Goal: Task Accomplishment & Management: Use online tool/utility

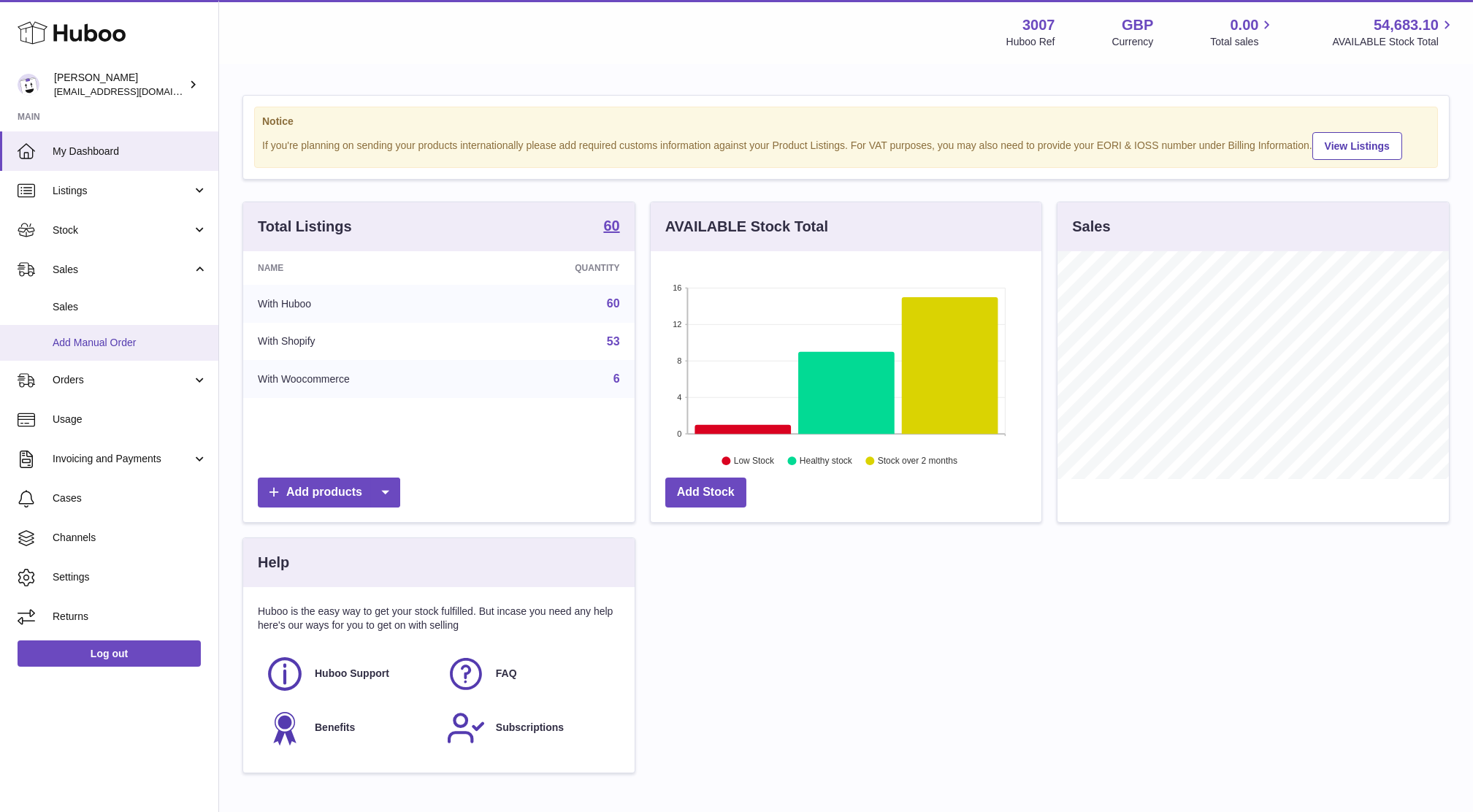
scroll to position [227, 391]
click at [71, 304] on span "Sales" at bounding box center [130, 307] width 154 height 14
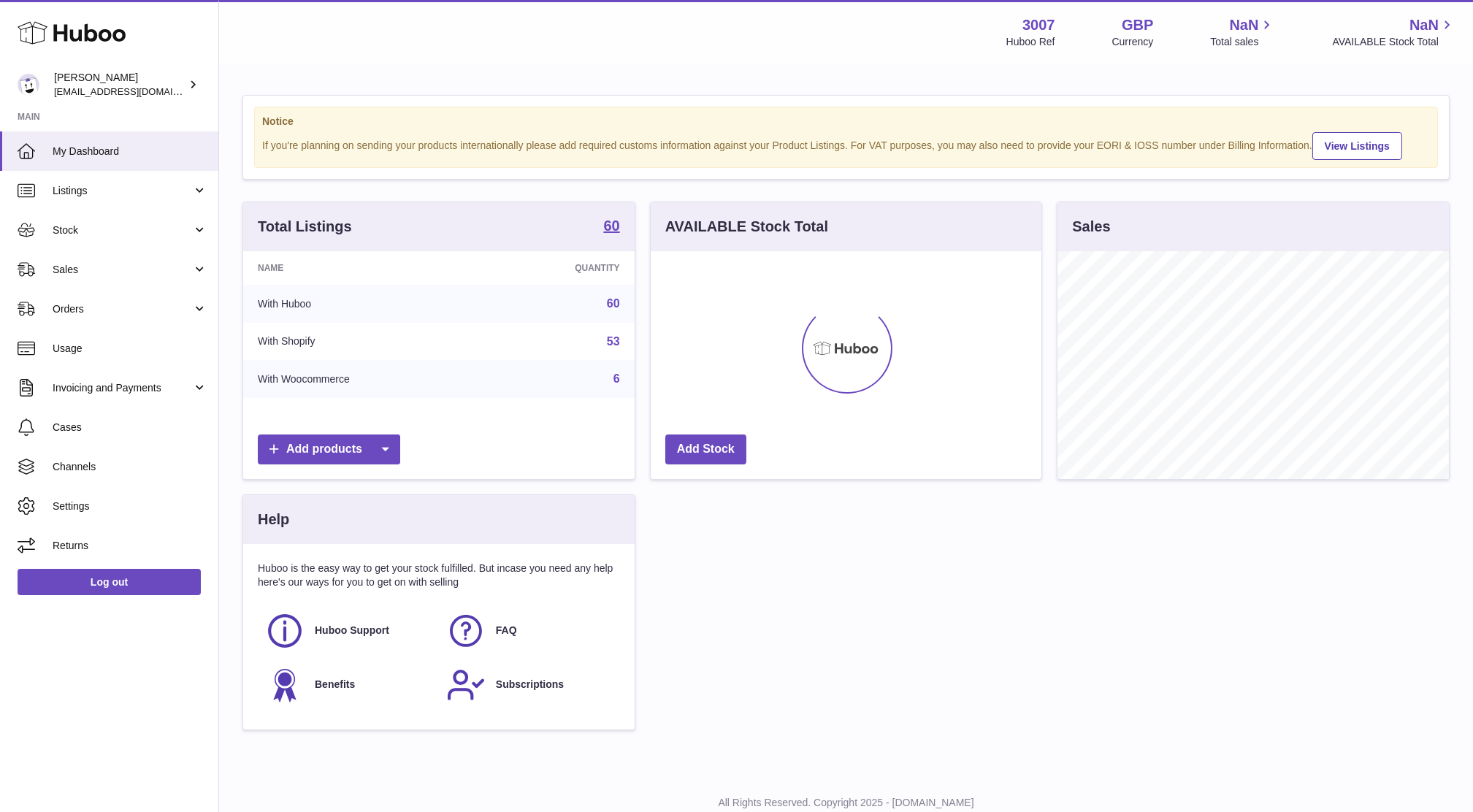
scroll to position [227, 391]
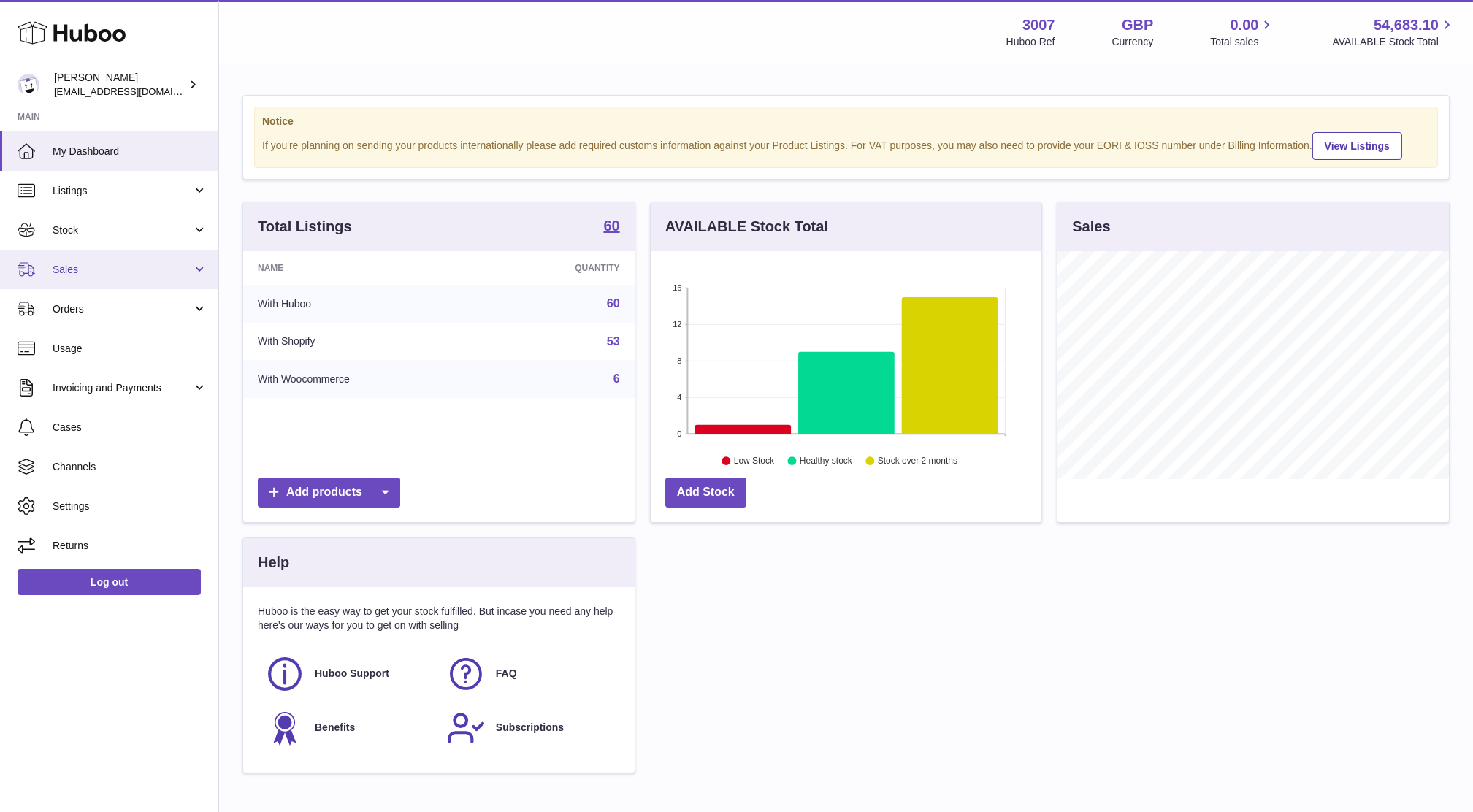
click at [74, 272] on span "Sales" at bounding box center [122, 270] width 139 height 14
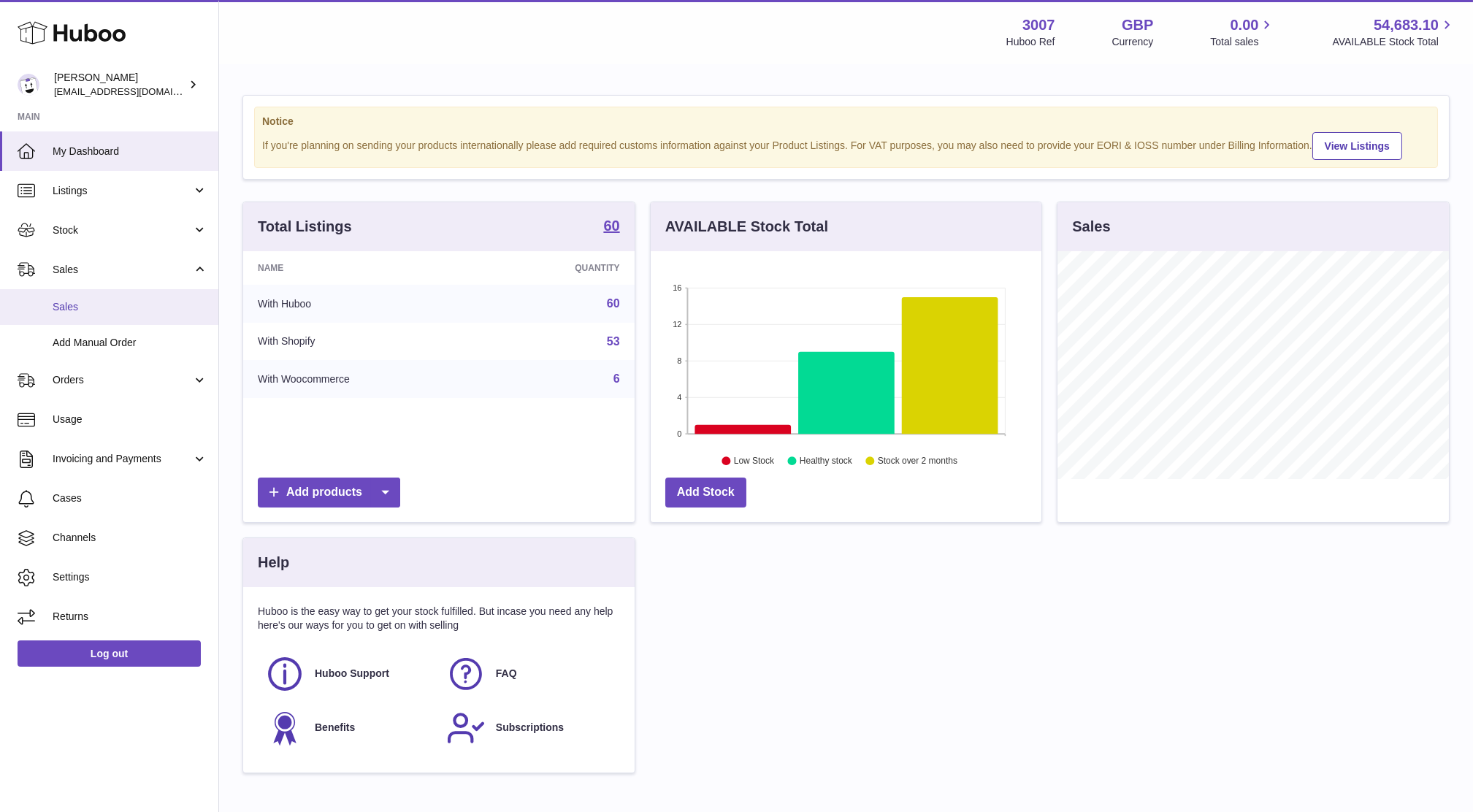
click at [76, 311] on span "Sales" at bounding box center [130, 307] width 154 height 14
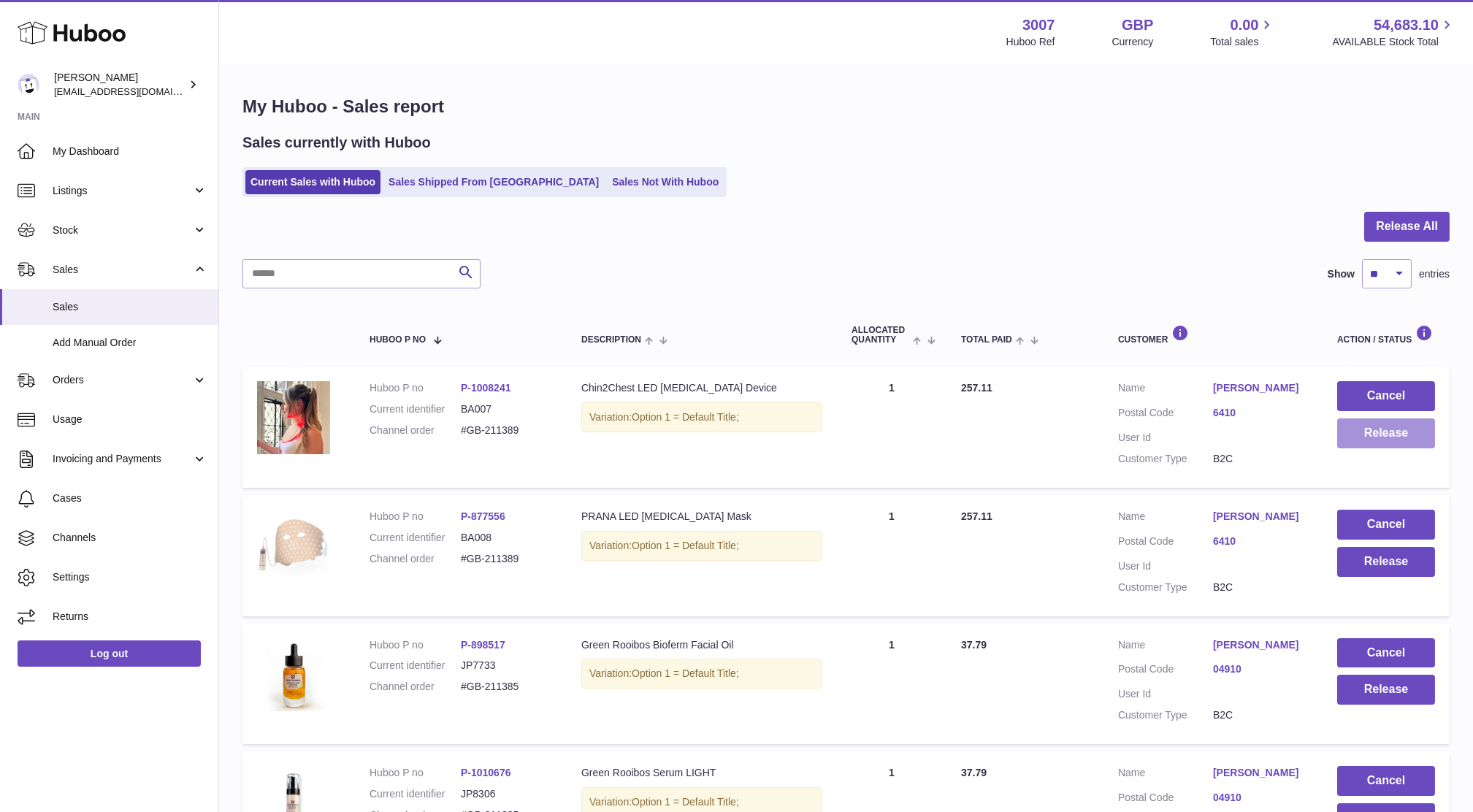
click at [1365, 444] on button "Release" at bounding box center [1385, 433] width 98 height 30
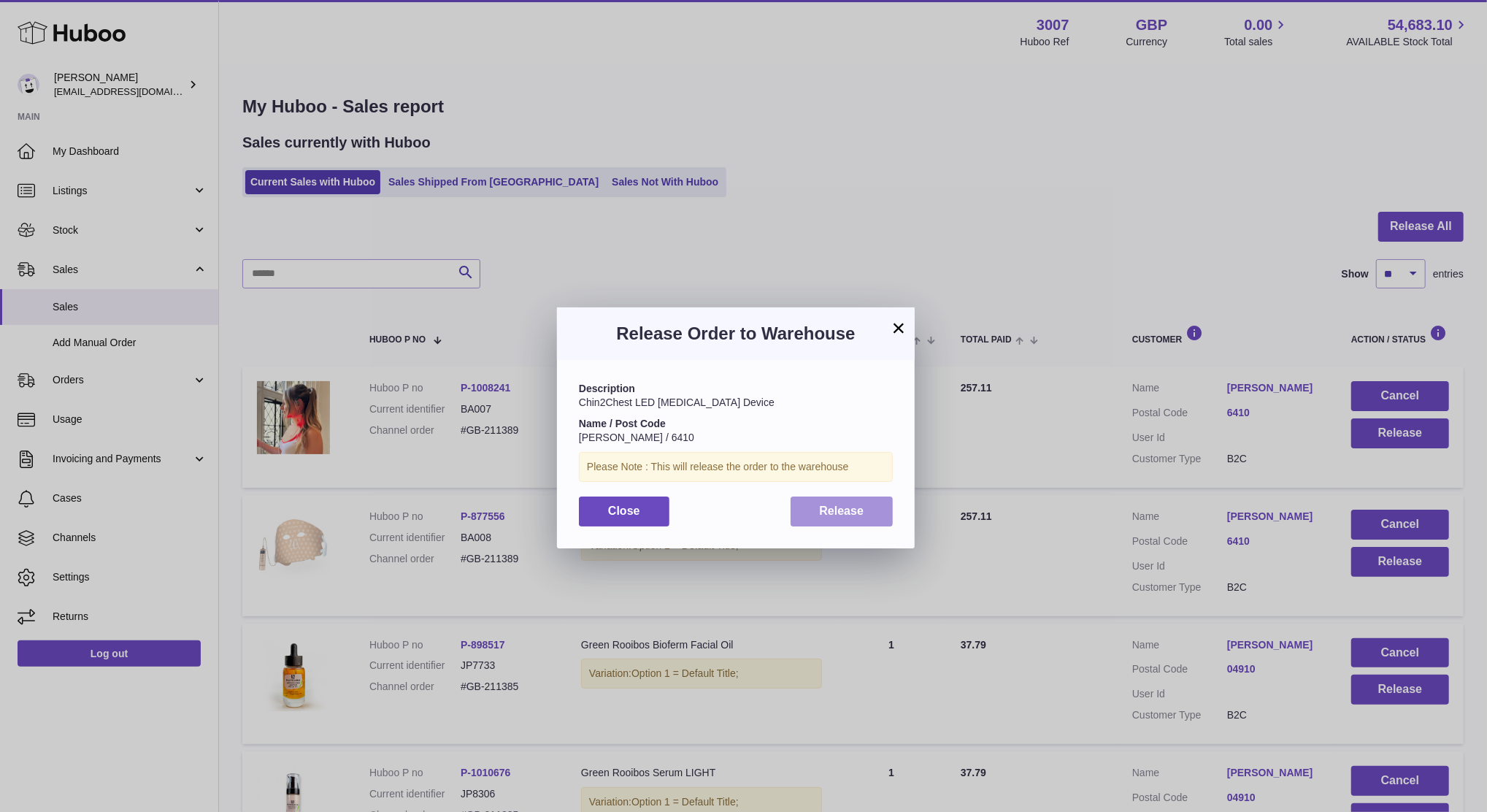
click at [850, 508] on span "Release" at bounding box center [842, 510] width 45 height 13
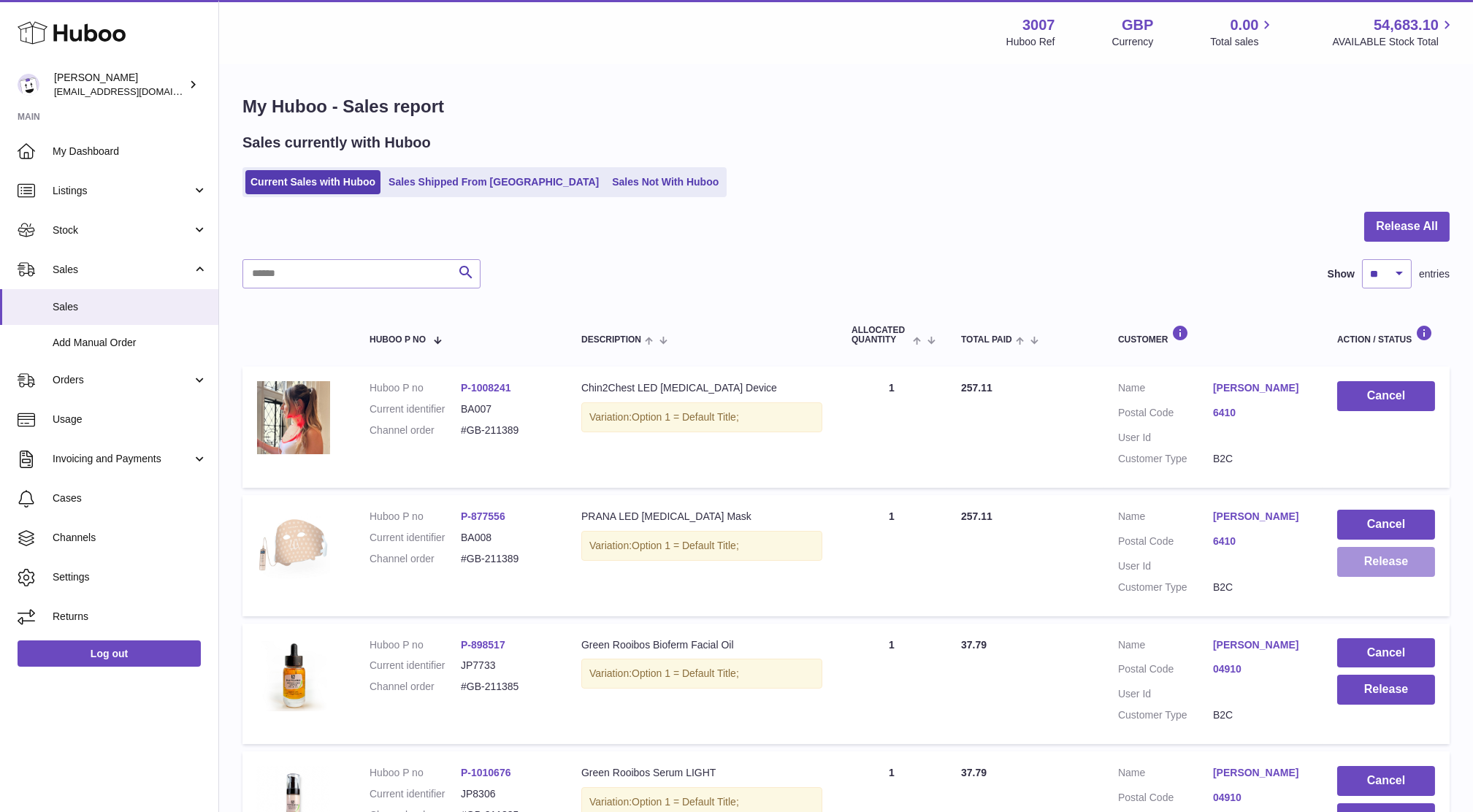
click at [1344, 564] on button "Release" at bounding box center [1385, 562] width 98 height 30
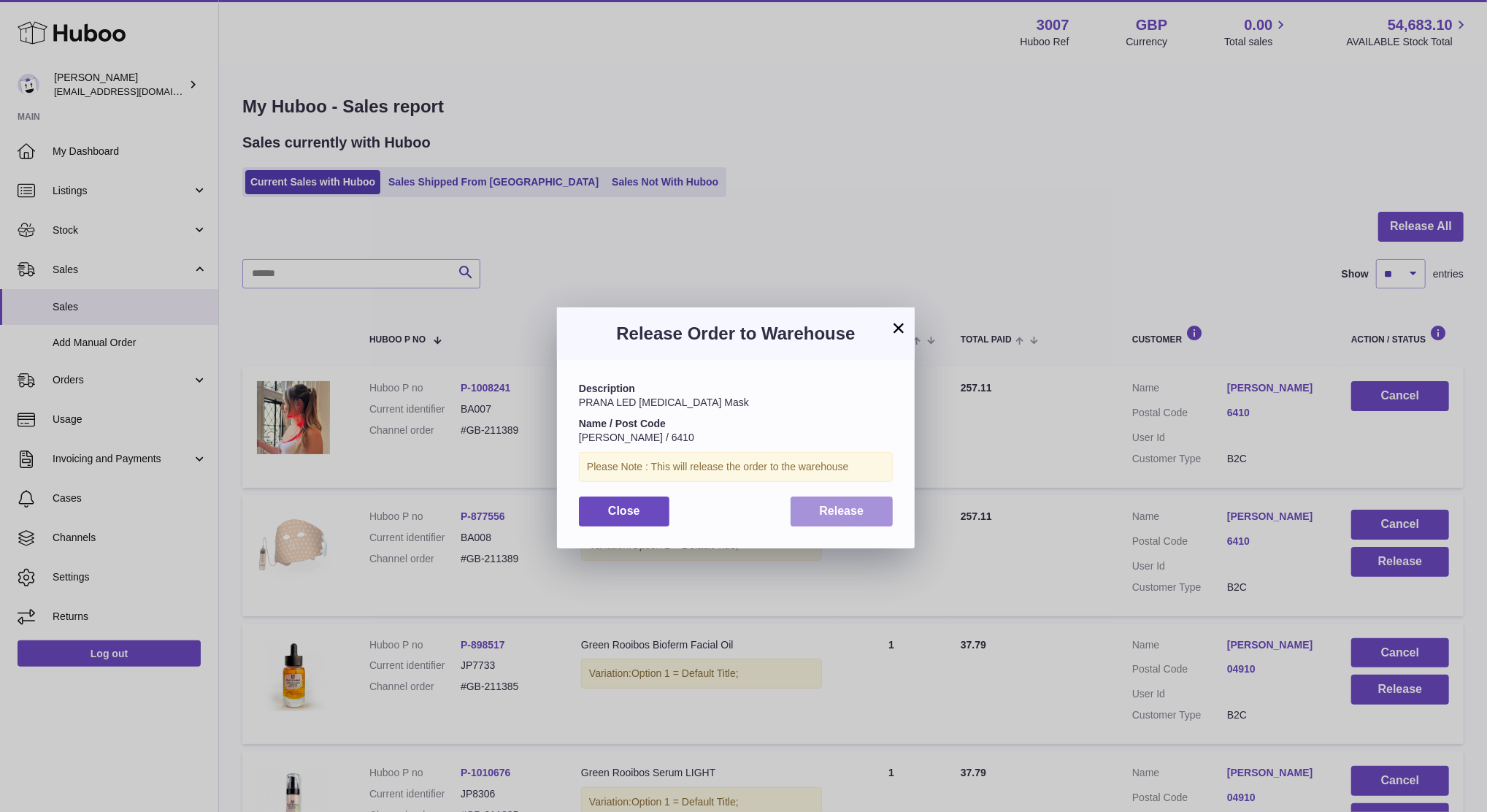
click at [832, 525] on button "Release" at bounding box center [842, 511] width 103 height 30
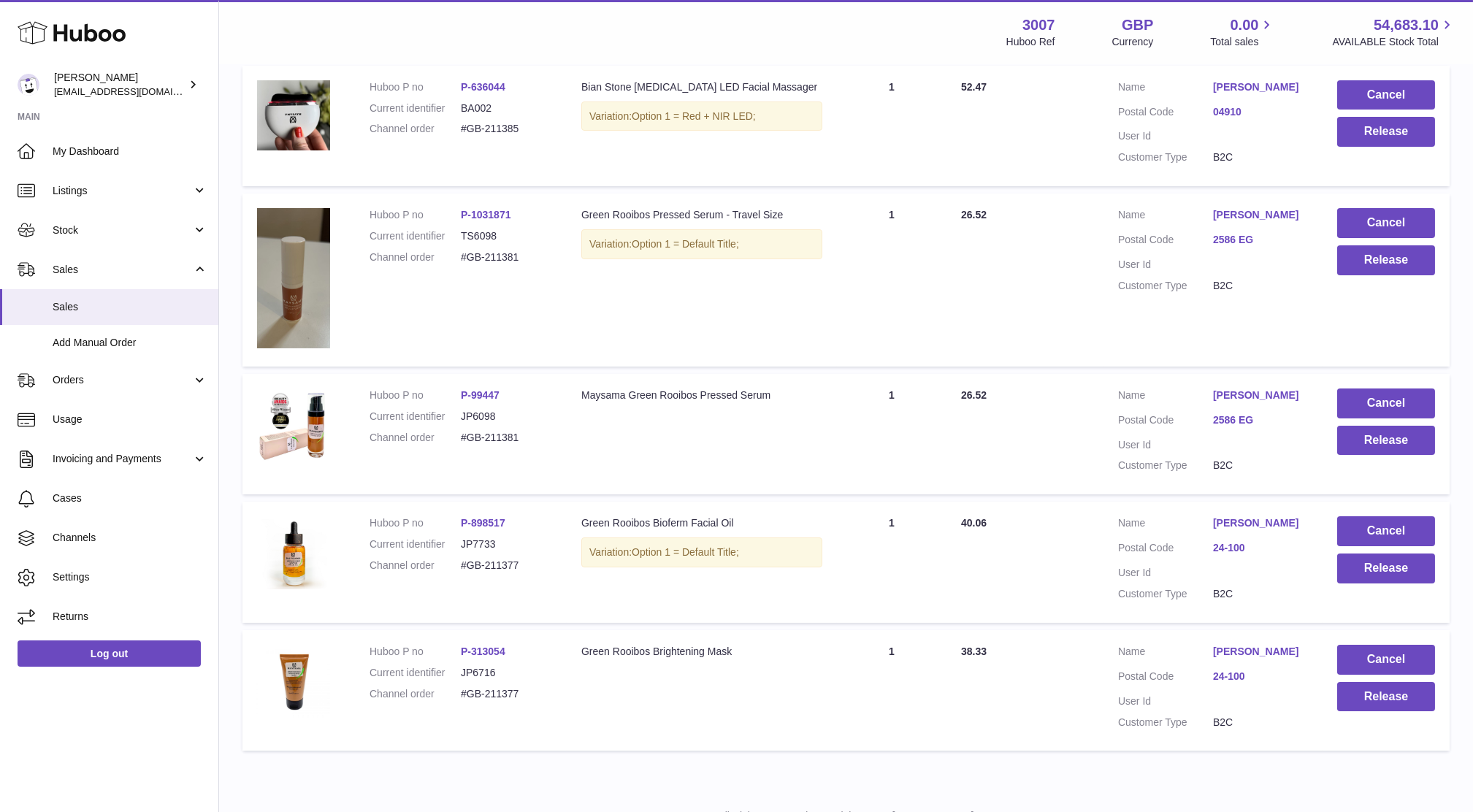
scroll to position [901, 0]
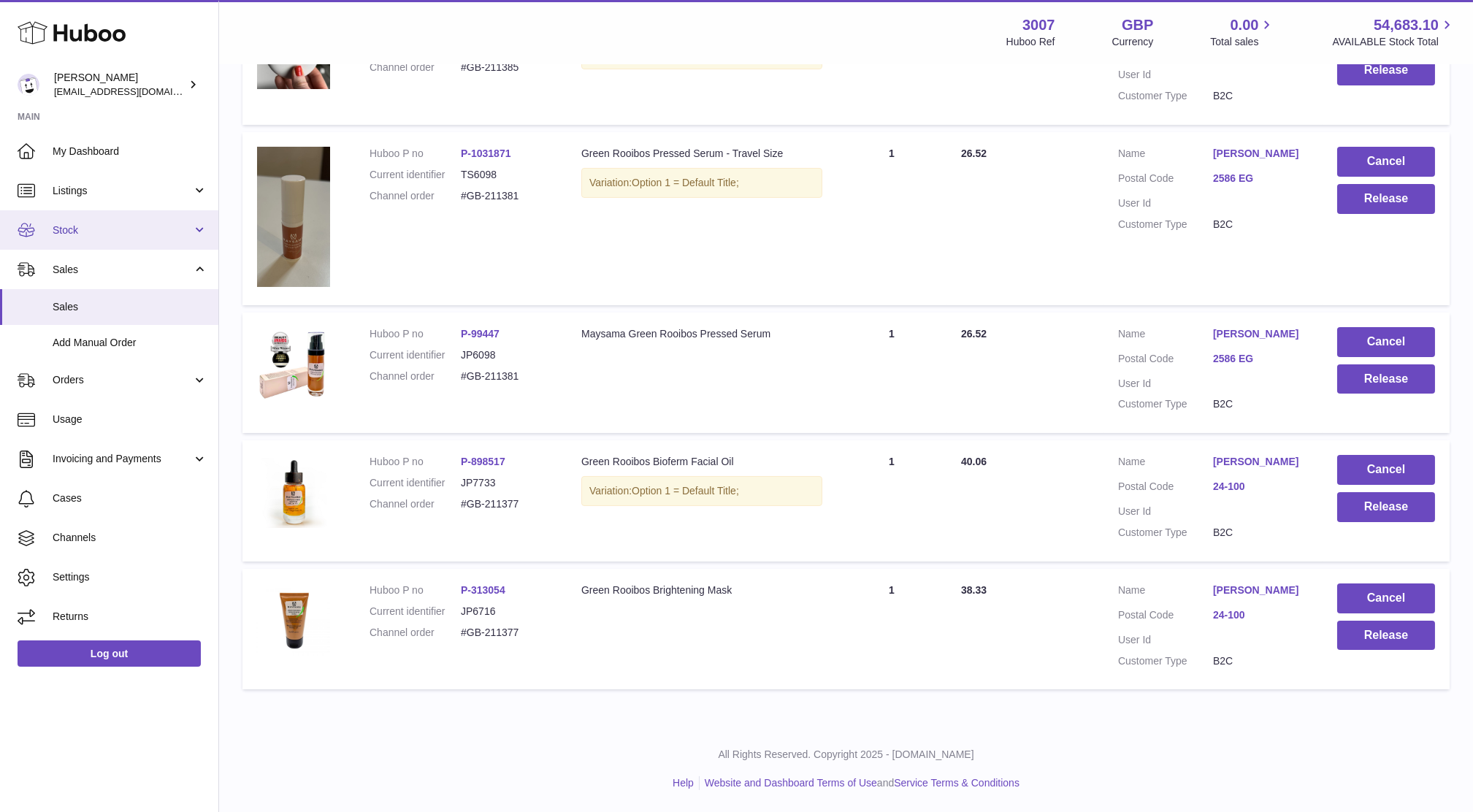
click at [100, 225] on span "Stock" at bounding box center [122, 230] width 139 height 14
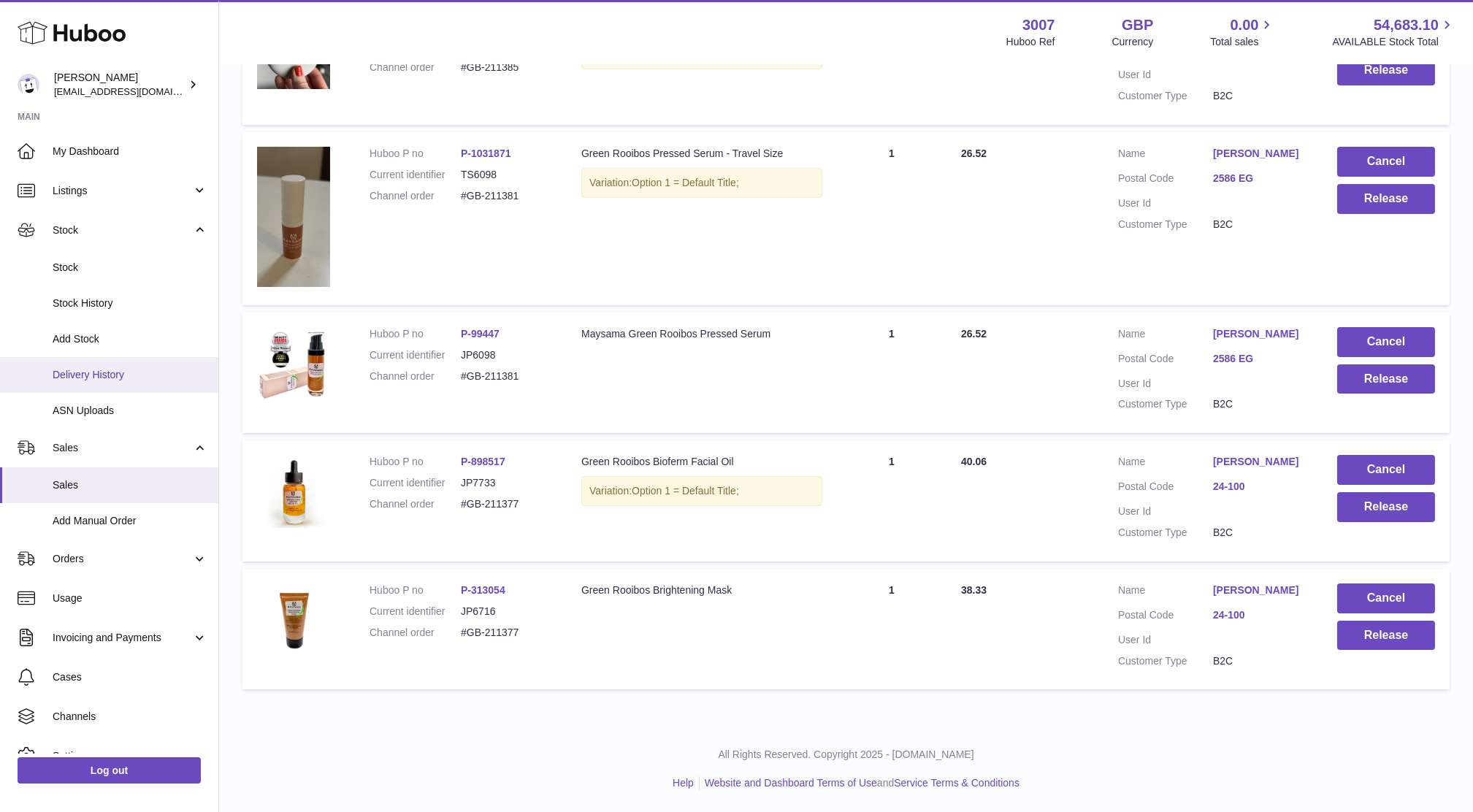
click at [96, 377] on span "Delivery History" at bounding box center [130, 375] width 154 height 14
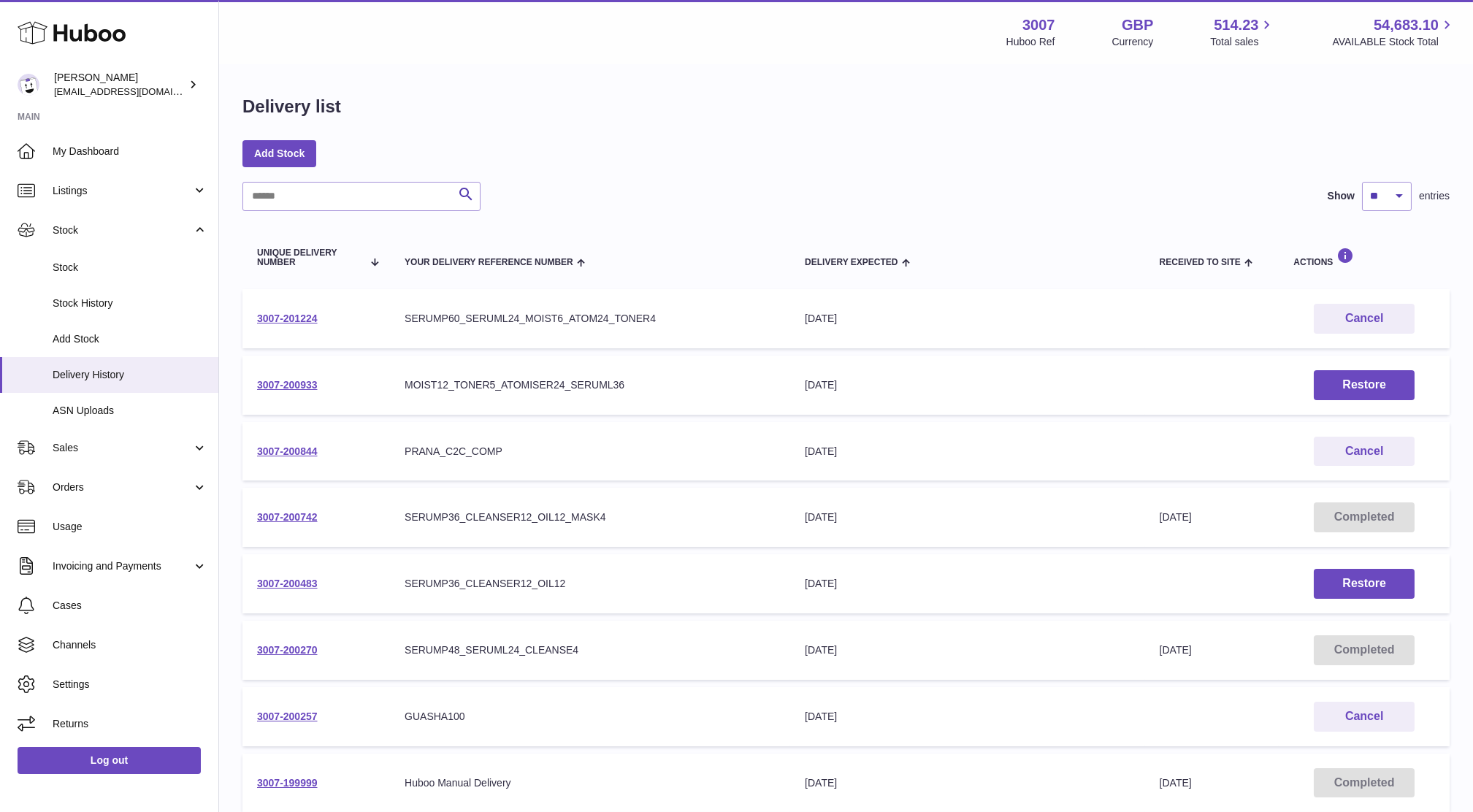
click at [302, 333] on td "3007-201224" at bounding box center [316, 318] width 147 height 59
click at [295, 324] on link "3007-201224" at bounding box center [287, 318] width 60 height 12
